Goal: Task Accomplishment & Management: Use online tool/utility

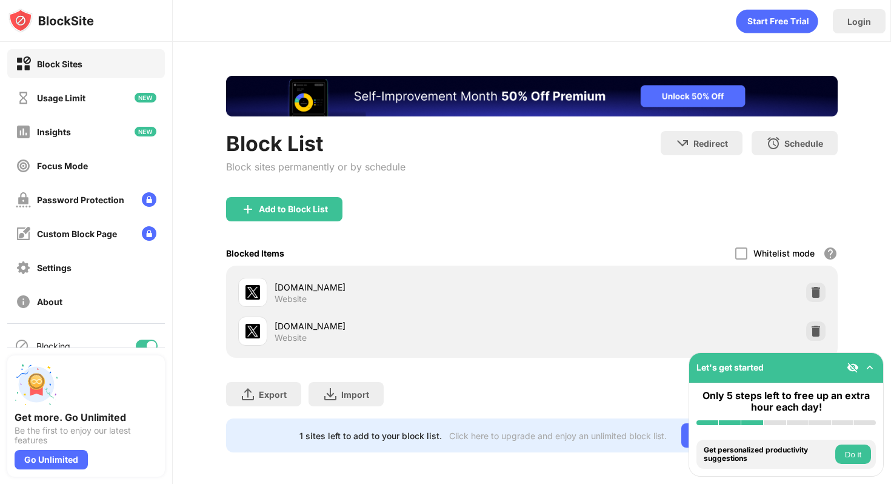
click at [320, 162] on div "Block sites permanently or by schedule" at bounding box center [315, 167] width 179 height 12
click at [284, 204] on div "Add to Block List" at bounding box center [293, 209] width 69 height 10
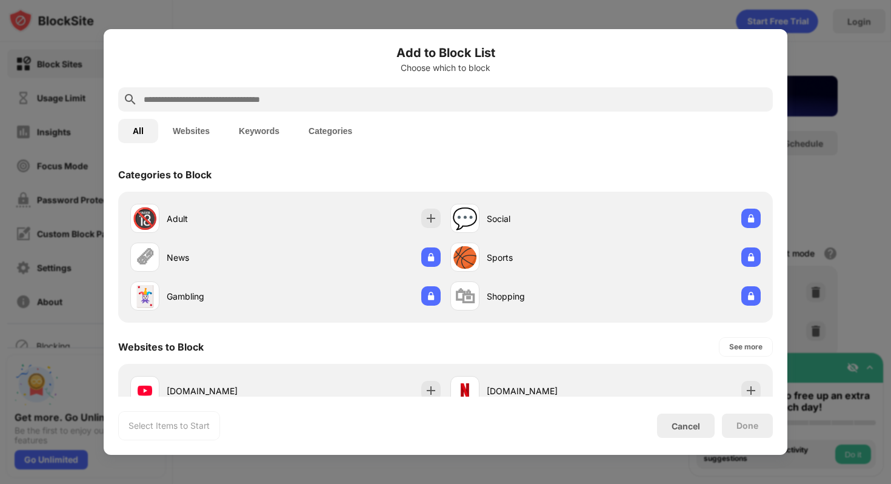
click at [349, 107] on div at bounding box center [445, 99] width 655 height 24
click at [343, 100] on input "text" at bounding box center [455, 99] width 626 height 15
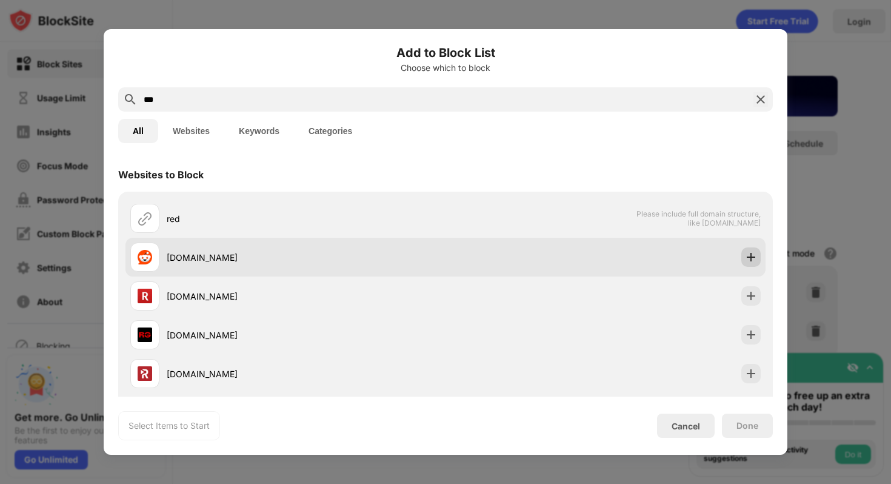
type input "***"
click at [759, 263] on div at bounding box center [750, 256] width 19 height 19
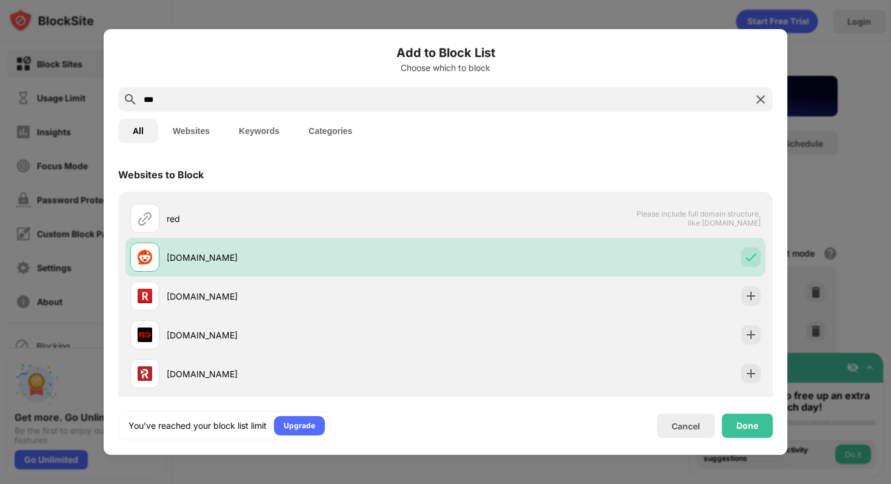
click at [748, 433] on div "Done" at bounding box center [747, 425] width 51 height 24
